Goal: Transaction & Acquisition: Obtain resource

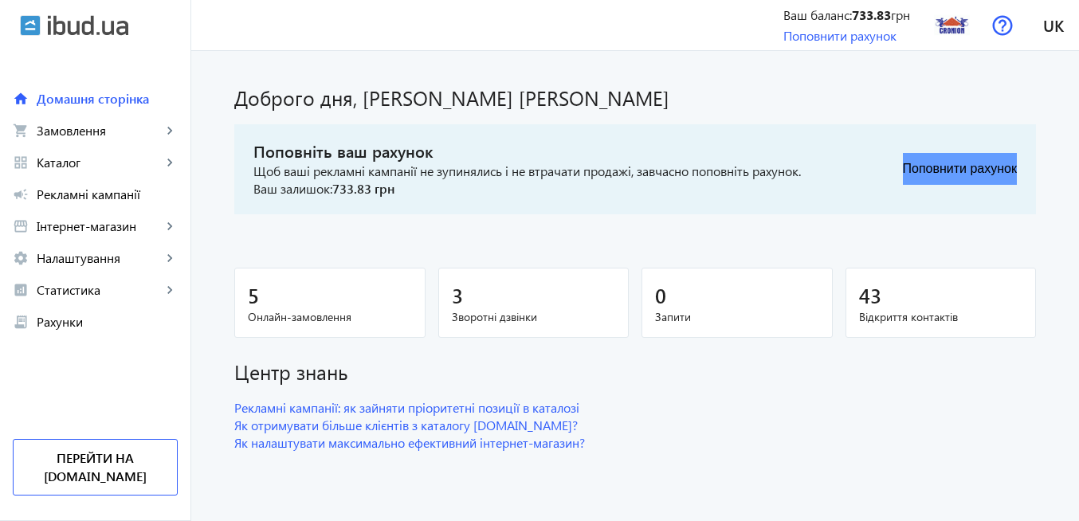
click at [985, 167] on button "Поповнити рахунок" at bounding box center [960, 169] width 114 height 32
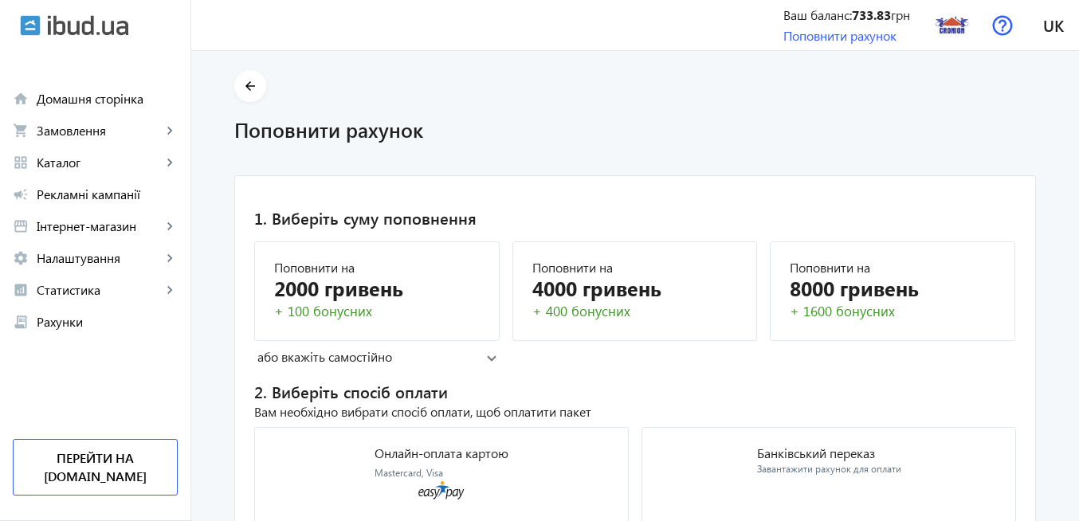
click at [487, 359] on span at bounding box center [492, 357] width 10 height 6
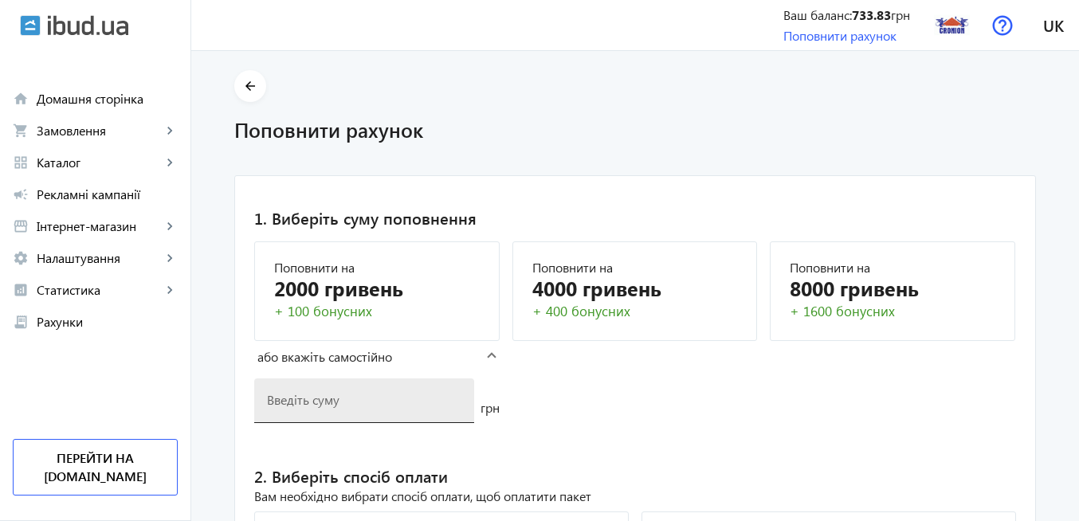
click at [333, 408] on div at bounding box center [364, 400] width 194 height 45
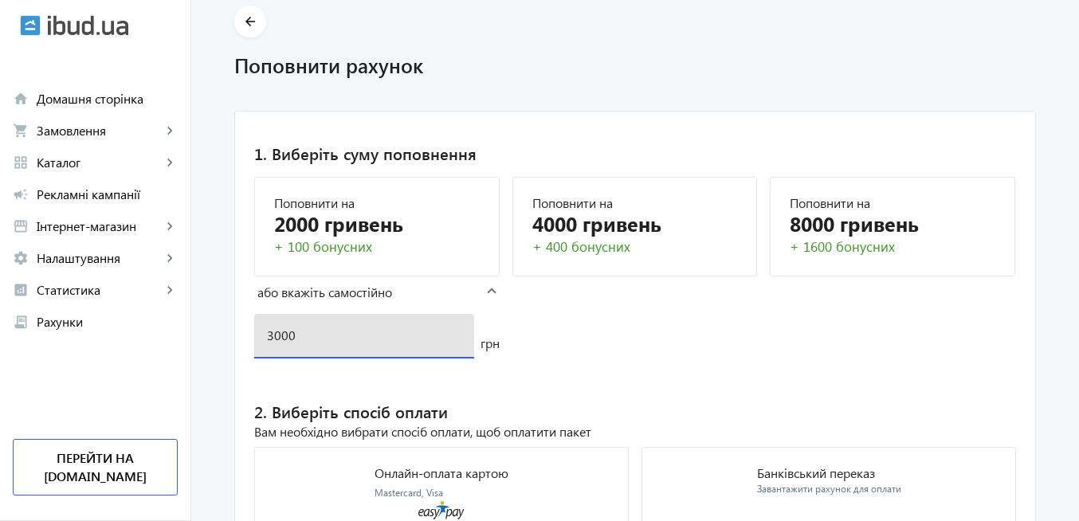
scroll to position [167, 0]
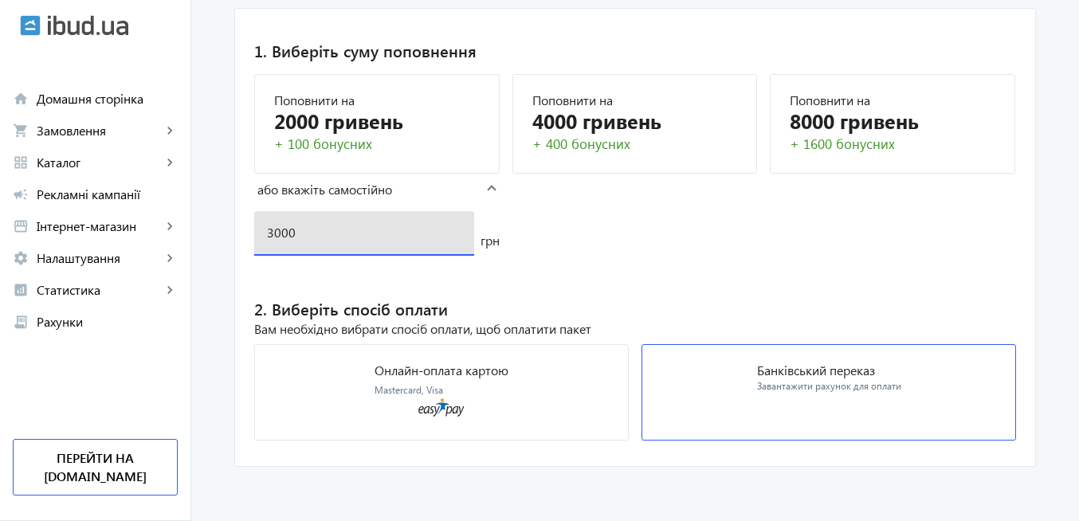
type input "3000"
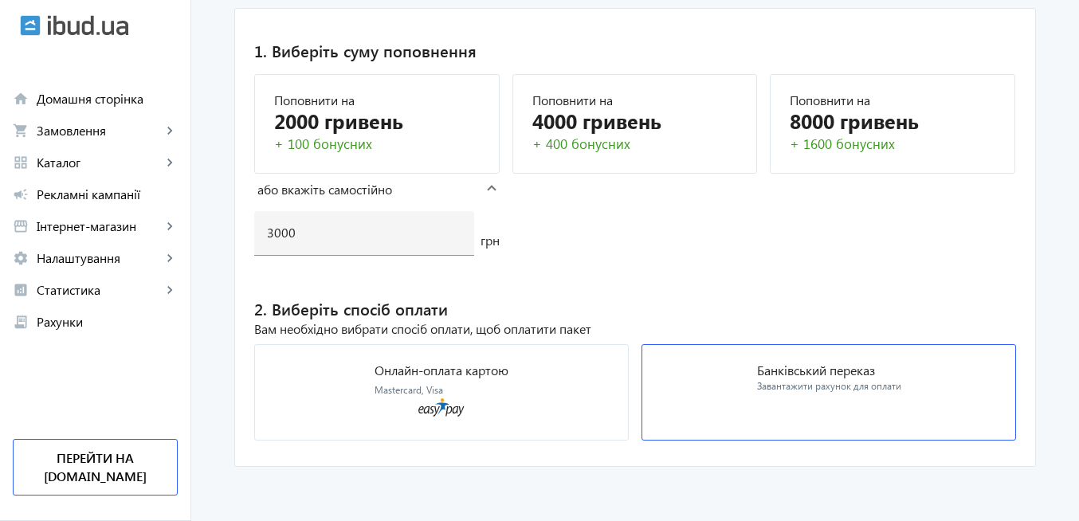
click at [856, 383] on div "Завантажити рахунок для оплати" at bounding box center [829, 387] width 144 height 14
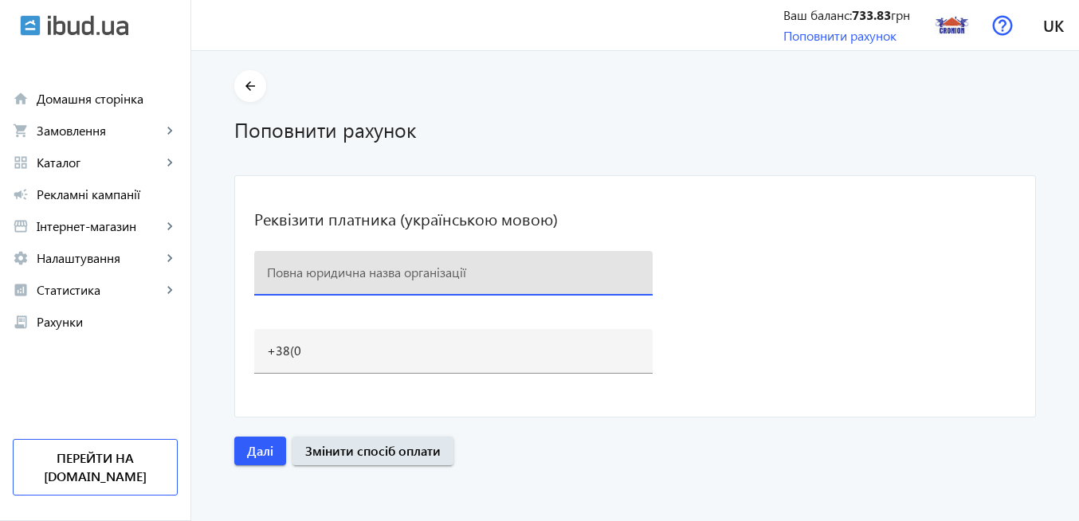
click at [357, 276] on input at bounding box center [453, 272] width 373 height 17
paste input "КОМПАНИЯ "CRONION" КРОНИОН, [PERSON_NAME] [PERSON_NAME]"
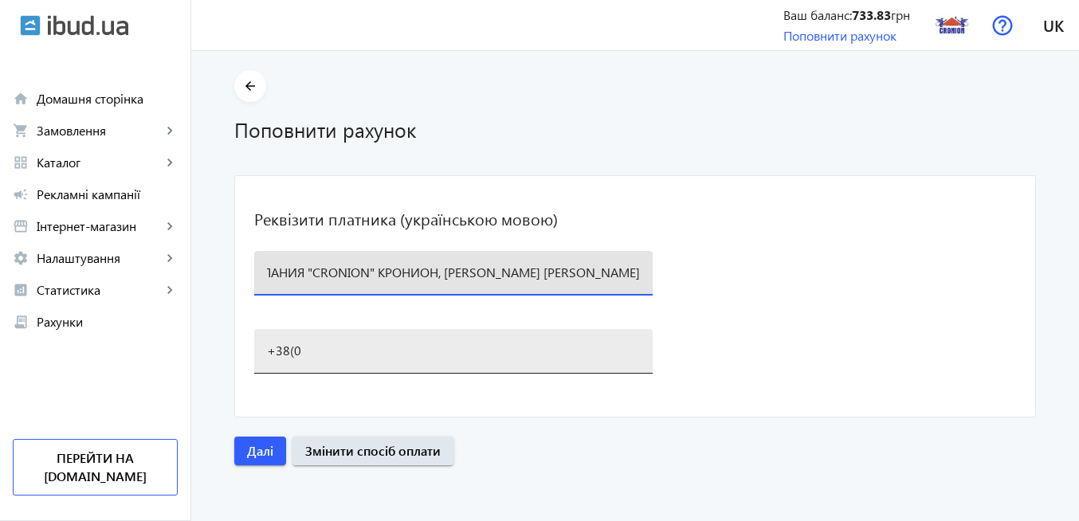
type input "КОМПАНИЯ "CRONION" КРОНИОН, [PERSON_NAME] [PERSON_NAME]"
click at [296, 348] on input "+38(0" at bounding box center [453, 350] width 373 height 17
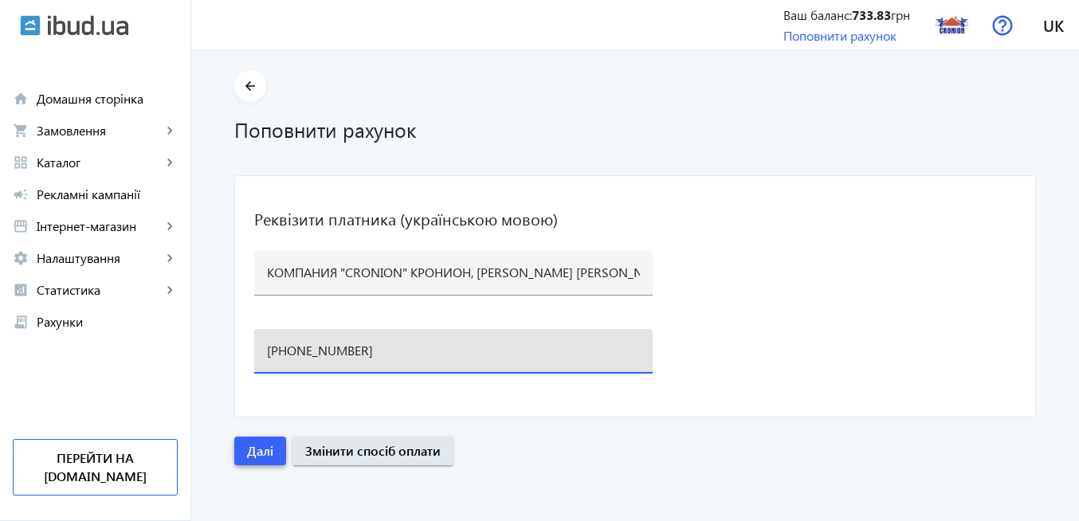
type input "[PHONE_NUMBER]"
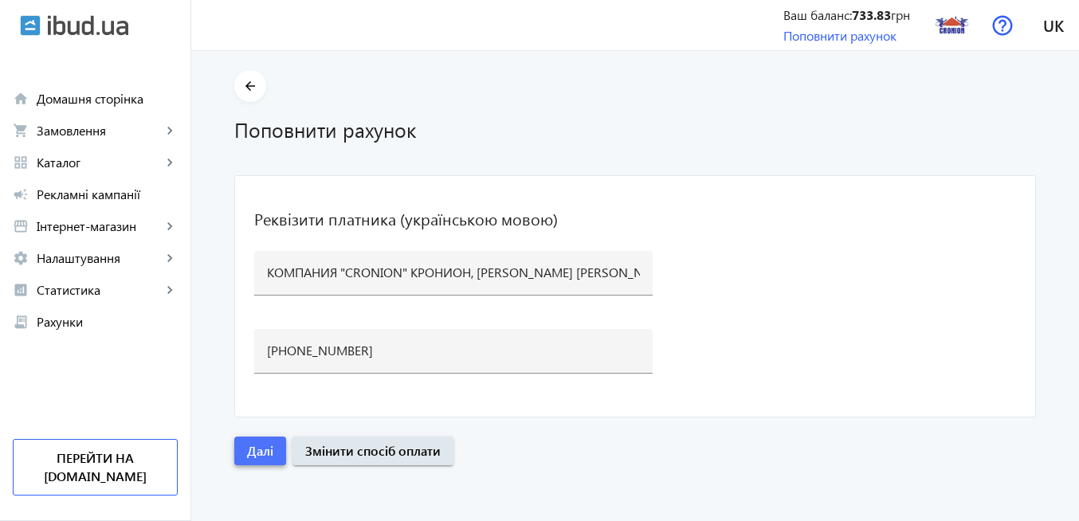
click at [262, 453] on span "Далі" at bounding box center [260, 451] width 26 height 18
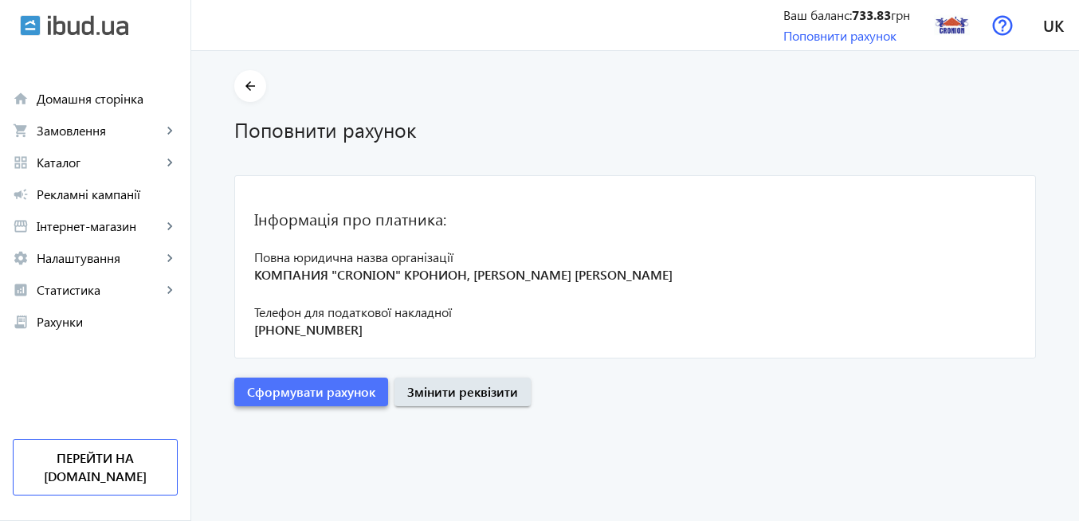
click at [307, 398] on span "Сформувати рахунок" at bounding box center [311, 392] width 128 height 18
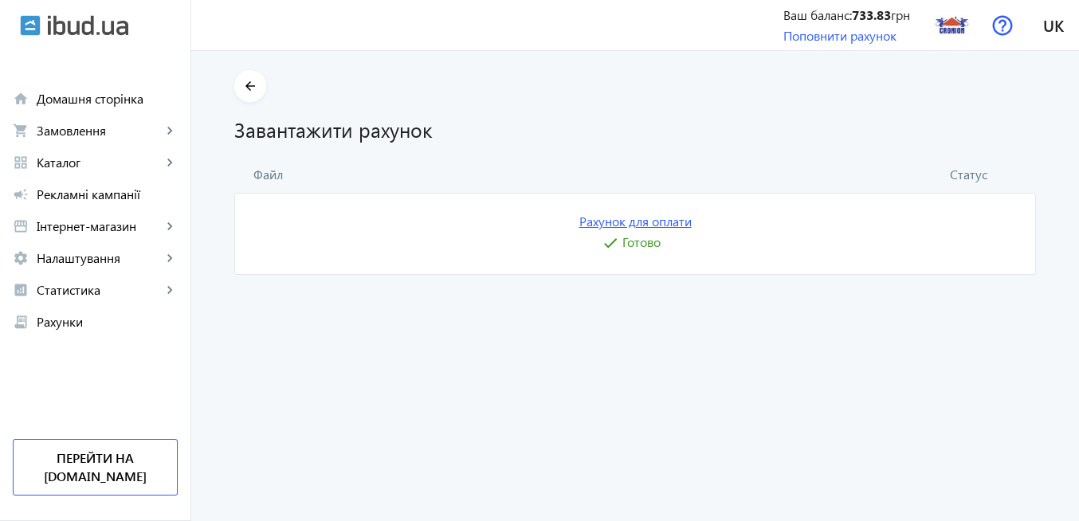
click at [648, 225] on link "Рахунок для оплати" at bounding box center [635, 222] width 112 height 18
click at [944, 29] on img at bounding box center [952, 25] width 36 height 36
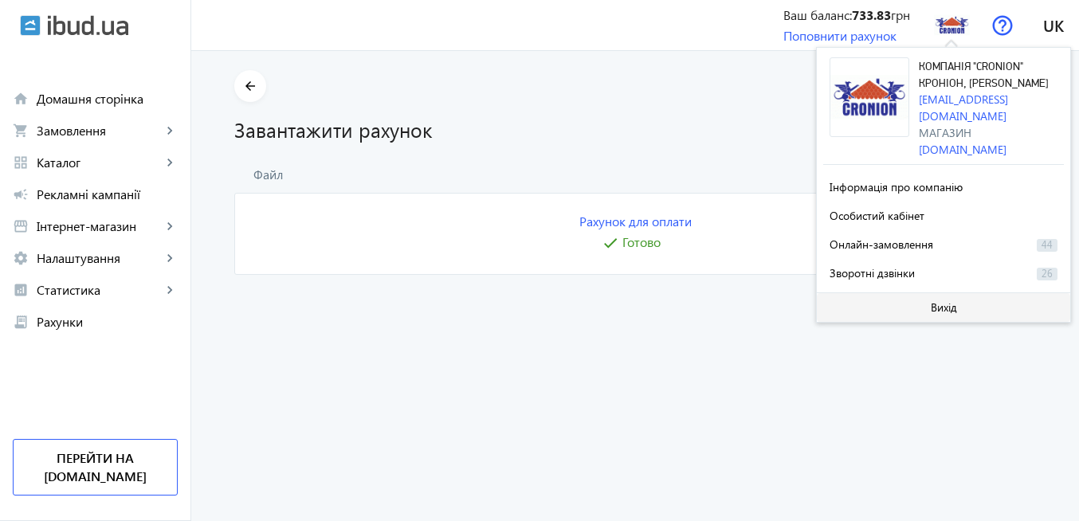
click at [953, 308] on span "Вихід" at bounding box center [944, 307] width 26 height 13
